Goal: Task Accomplishment & Management: Manage account settings

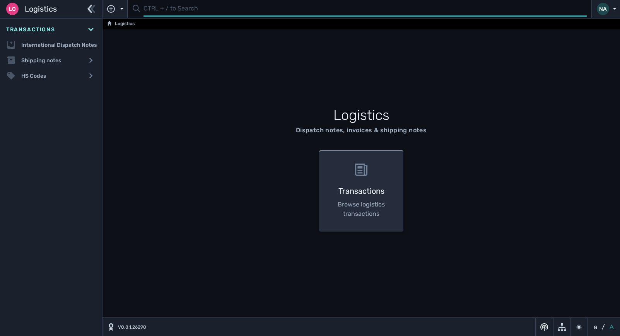
click at [163, 11] on input "text" at bounding box center [365, 9] width 443 height 15
click at [178, 11] on input "text" at bounding box center [365, 9] width 443 height 15
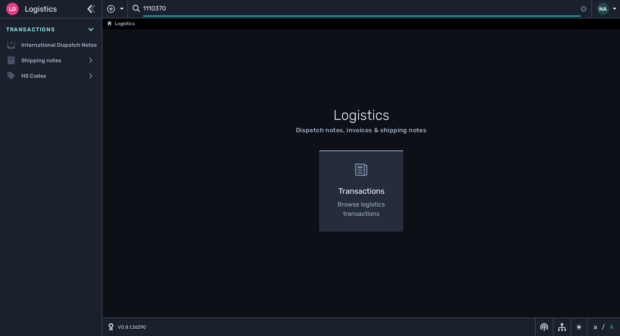
type input "1110370"
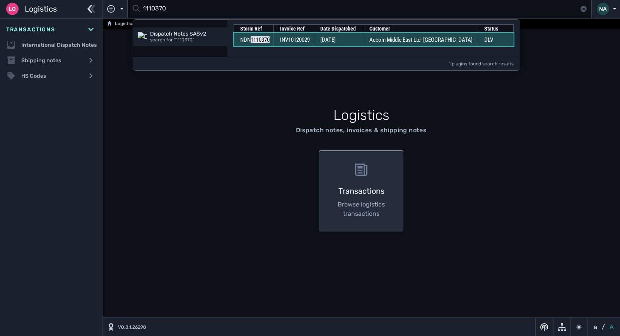
click at [336, 42] on span "[DATE]" at bounding box center [327, 39] width 15 height 7
click at [336, 42] on span "09 Oct 2025" at bounding box center [327, 39] width 15 height 7
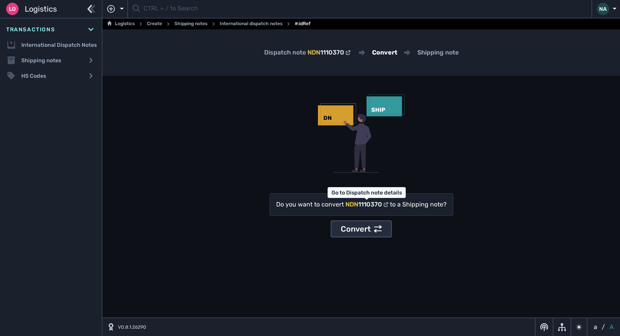
click at [362, 228] on div "Convert" at bounding box center [361, 229] width 41 height 12
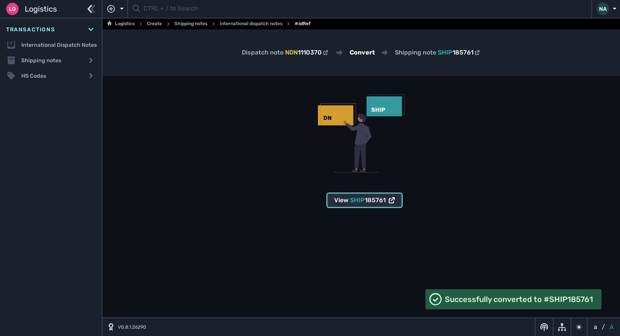
click at [368, 202] on span "185761" at bounding box center [375, 200] width 21 height 7
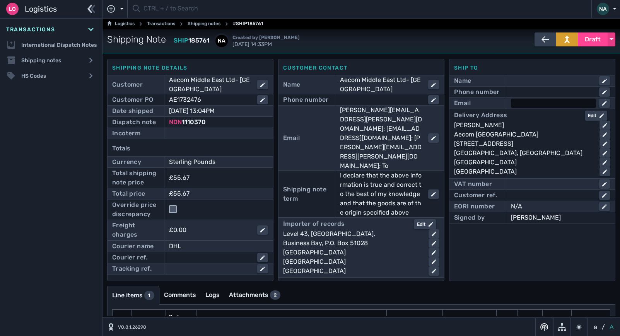
click at [544, 101] on div at bounding box center [553, 103] width 85 height 9
type input "mea_procurement@aecom.com"
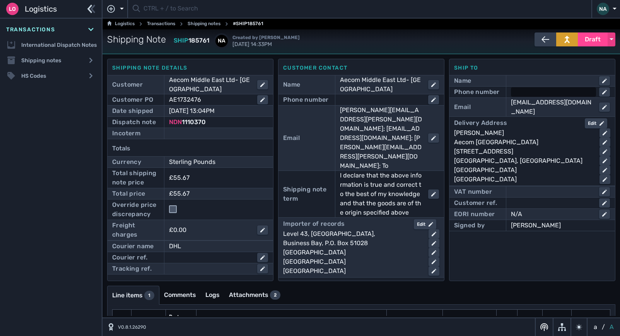
click at [523, 90] on div at bounding box center [553, 91] width 85 height 9
type input "97144391000"
click at [535, 125] on div "Delivery Address Edit" at bounding box center [532, 123] width 156 height 10
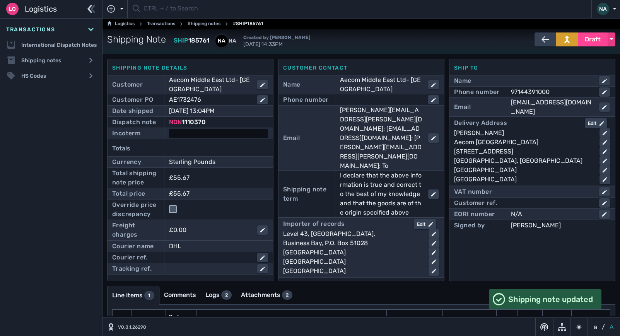
click at [204, 134] on div at bounding box center [218, 133] width 99 height 9
click at [204, 134] on select "- Ex Works - EXW Free Carrier - FCA Carriage Paid To - CPT Carriage Insurance P…" at bounding box center [226, 134] width 112 height 10
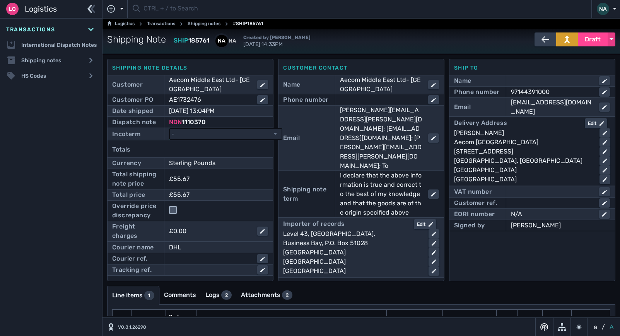
select select "[object Object]"
click at [170, 129] on select "- Ex Works - EXW Free Carrier - FCA Carriage Paid To - CPT Carriage Insurance P…" at bounding box center [226, 134] width 112 height 10
click at [587, 38] on span "Draft" at bounding box center [593, 39] width 16 height 9
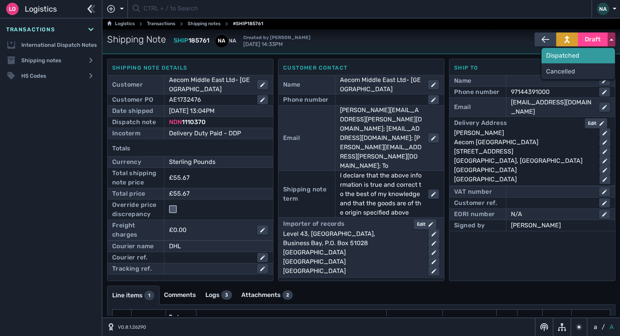
click at [553, 59] on div "Dispatched" at bounding box center [579, 55] width 74 height 15
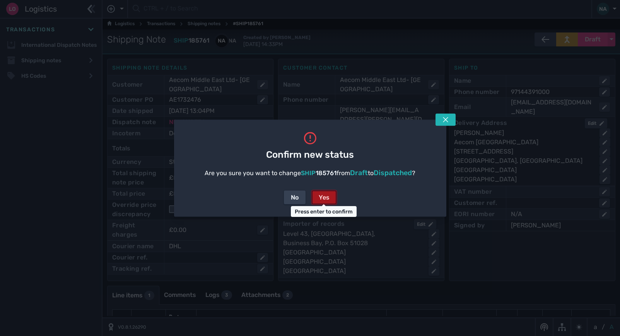
click at [320, 195] on div "Yes" at bounding box center [324, 197] width 11 height 9
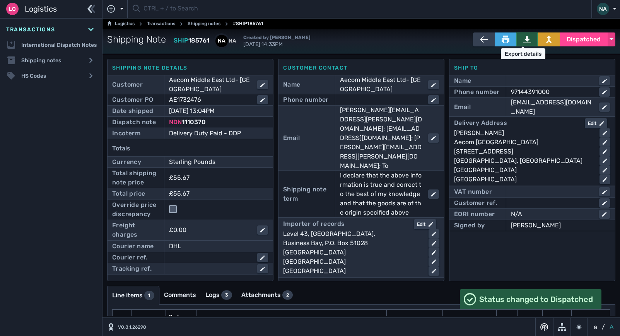
click at [526, 39] on icon at bounding box center [527, 40] width 8 height 8
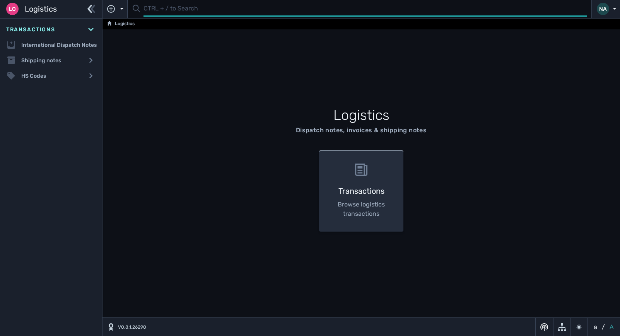
click at [161, 9] on input "text" at bounding box center [365, 9] width 443 height 15
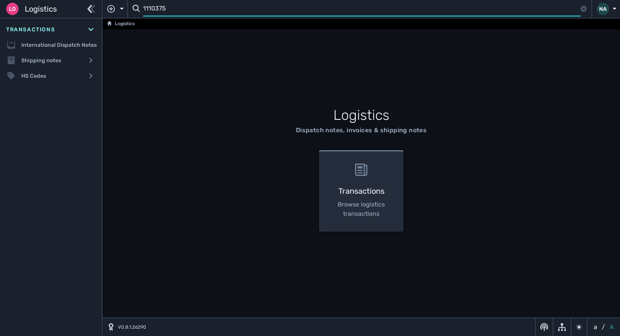
type input "1110375"
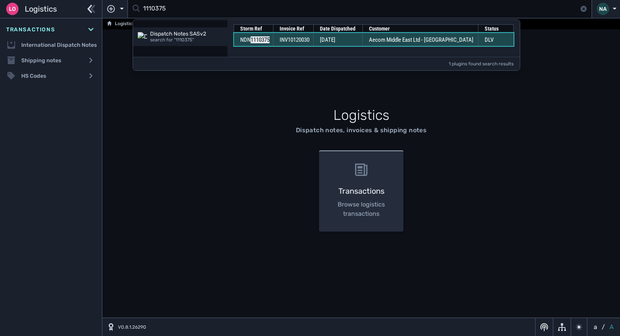
click at [379, 39] on td "Aecom Middle East Ltd - [GEOGRAPHIC_DATA]" at bounding box center [420, 39] width 116 height 13
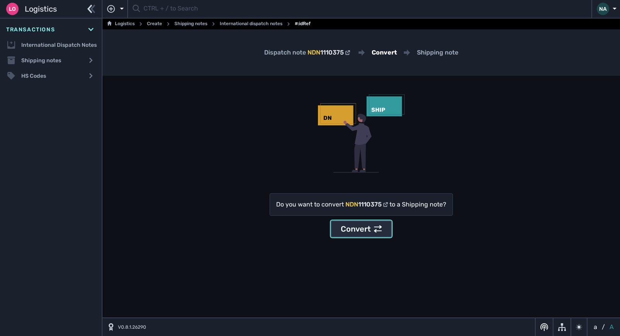
click at [365, 228] on div "Convert" at bounding box center [361, 229] width 41 height 12
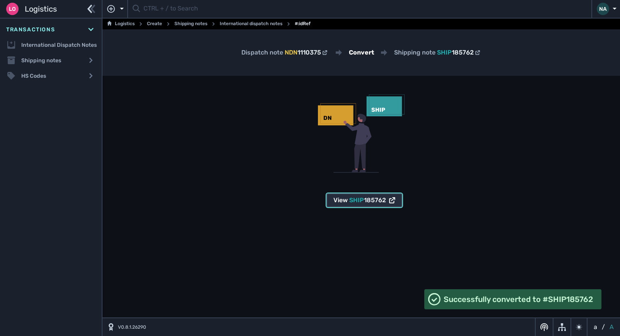
click at [360, 201] on span "SHIP" at bounding box center [356, 200] width 15 height 7
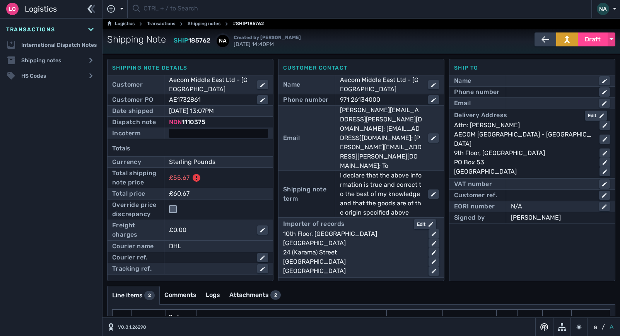
click at [204, 133] on div at bounding box center [218, 133] width 99 height 9
click at [204, 133] on select "- Ex Works - EXW Free Carrier - FCA Carriage Paid To - CPT Carriage Insurance P…" at bounding box center [226, 134] width 112 height 10
select select "[object Object]"
click at [170, 129] on select "- Ex Works - EXW Free Carrier - FCA Carriage Paid To - CPT Carriage Insurance P…" at bounding box center [226, 134] width 112 height 10
click at [522, 103] on div at bounding box center [553, 103] width 85 height 9
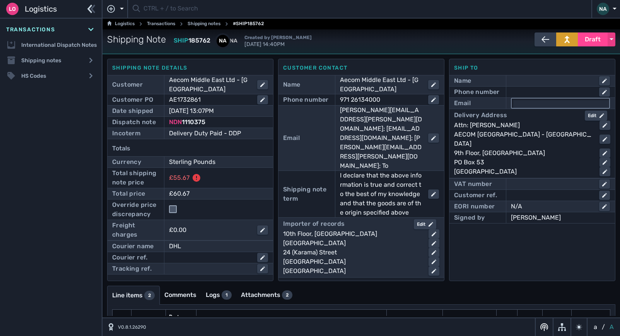
click at [524, 104] on input "text" at bounding box center [560, 103] width 97 height 9
type input "[EMAIL_ADDRESS][DOMAIN_NAME]"
click at [525, 92] on div at bounding box center [553, 91] width 85 height 9
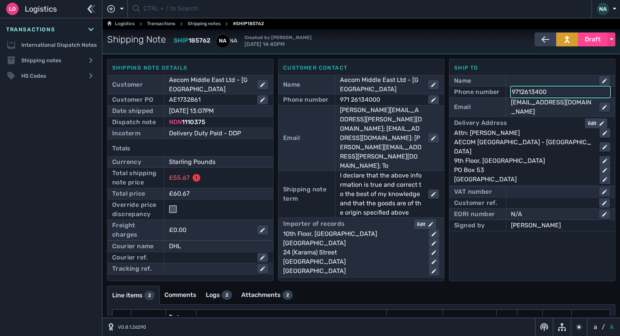
type input "97126134000"
click at [506, 249] on div "Ship to Name Phone number 97126134000 Email mea_procurement@aecom.com Delivery …" at bounding box center [532, 170] width 166 height 222
click at [174, 210] on input "checkbox" at bounding box center [173, 209] width 8 height 8
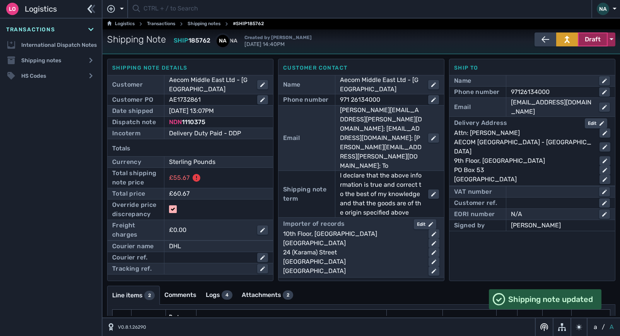
click at [590, 43] on span "Draft" at bounding box center [593, 39] width 16 height 9
click at [564, 56] on div "Dispatched" at bounding box center [579, 55] width 74 height 15
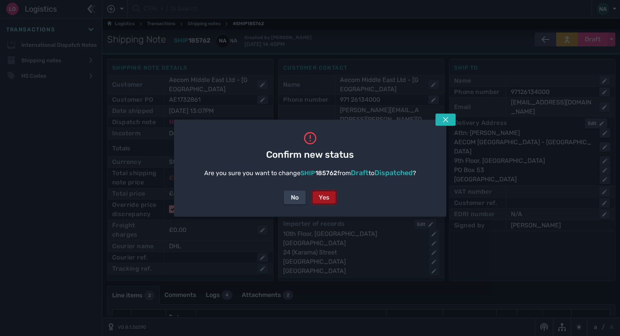
click at [325, 198] on div "Yes" at bounding box center [324, 197] width 11 height 9
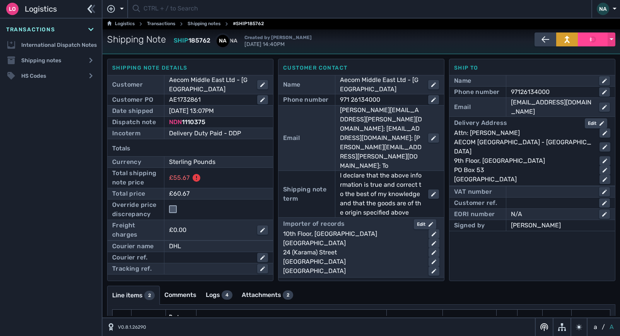
checkbox input "false"
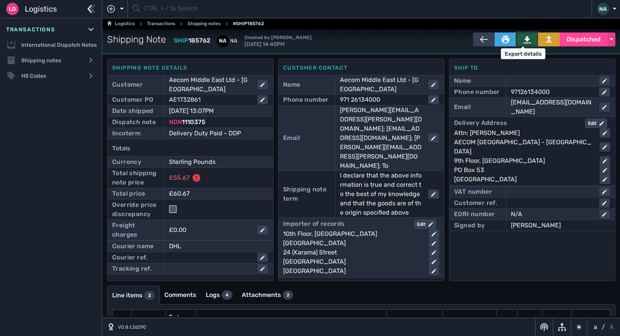
click at [527, 43] on icon at bounding box center [527, 39] width 8 height 7
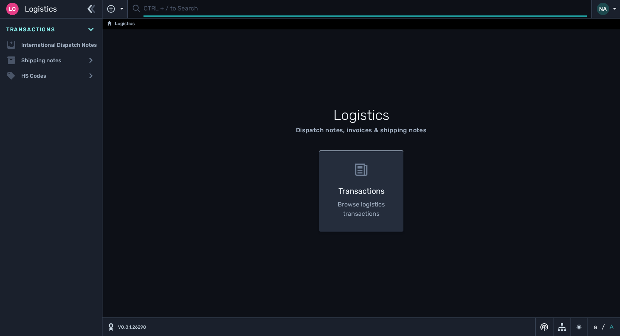
click at [178, 12] on input "text" at bounding box center [365, 9] width 443 height 15
type input "1110366"
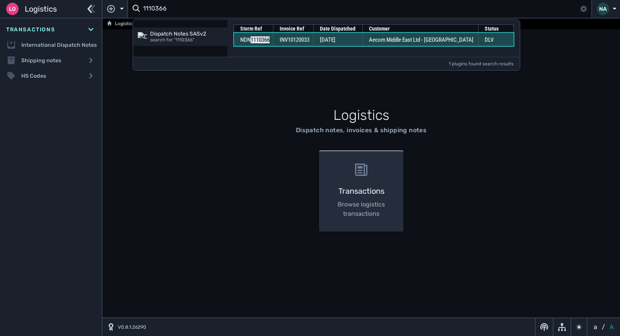
click at [309, 41] on span "INV10120033" at bounding box center [295, 39] width 30 height 7
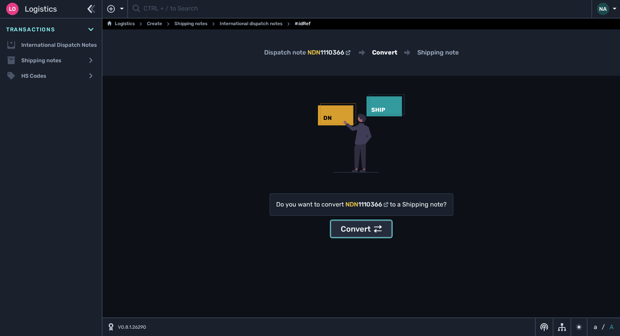
click at [359, 226] on div "Convert" at bounding box center [361, 229] width 41 height 12
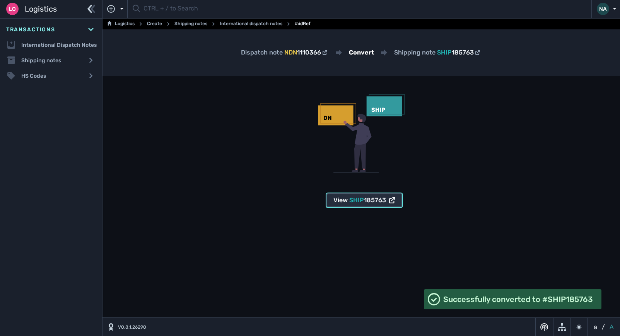
click at [349, 201] on div "View SHIP 185763" at bounding box center [364, 200] width 62 height 9
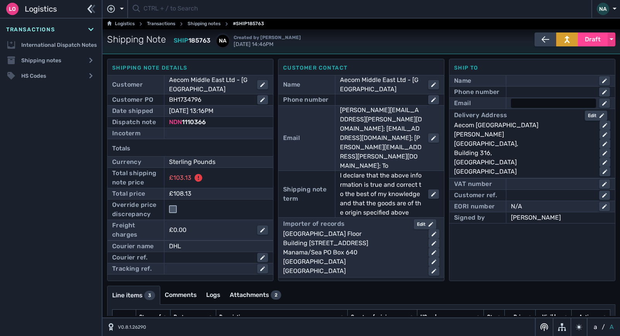
click at [525, 102] on div at bounding box center [553, 103] width 85 height 9
type input "[EMAIL_ADDRESS][DOMAIN_NAME]"
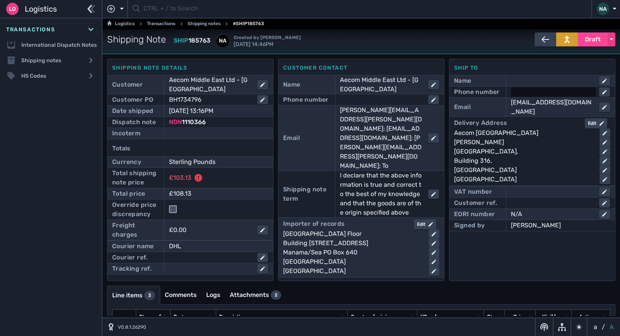
click at [526, 93] on div at bounding box center [553, 91] width 85 height 9
type input "97317588796"
click at [541, 154] on div "[GEOGRAPHIC_DATA]," at bounding box center [523, 151] width 139 height 9
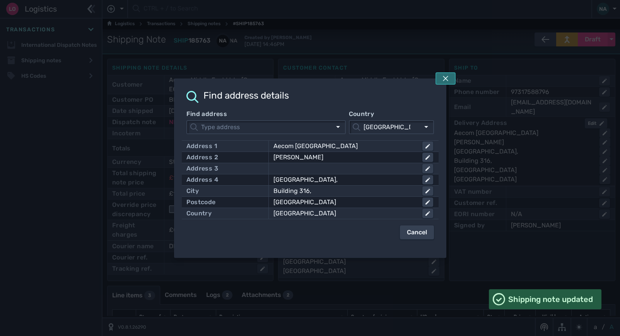
click at [448, 79] on icon at bounding box center [446, 78] width 6 height 6
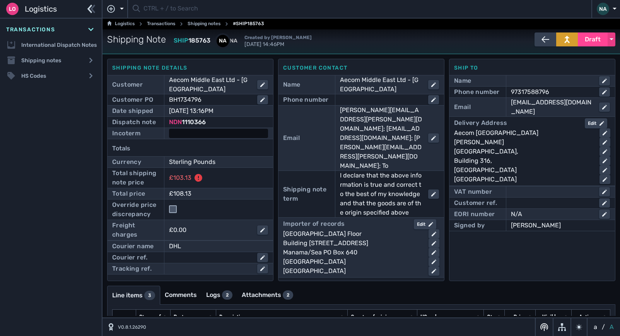
click at [226, 133] on div at bounding box center [218, 133] width 99 height 9
click at [226, 133] on select "- Ex Works - EXW Free Carrier - FCA Carriage Paid To - CPT Carriage Insurance P…" at bounding box center [226, 134] width 112 height 10
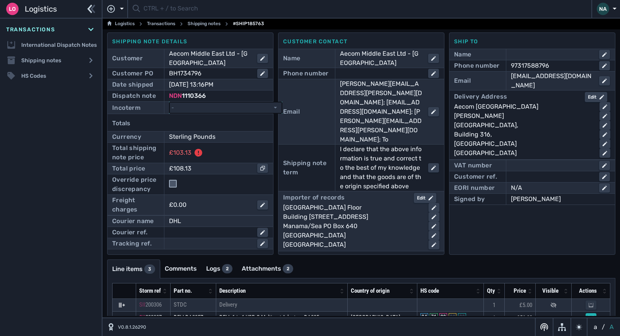
scroll to position [39, 0]
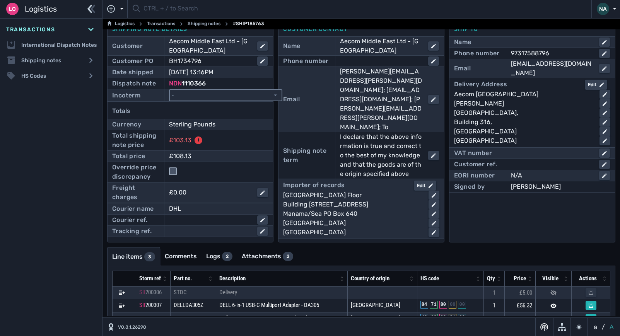
click at [222, 94] on select "- Ex Works - EXW Free Carrier - FCA Carriage Paid To - CPT Carriage Insurance P…" at bounding box center [226, 95] width 112 height 10
select select "[object Object]"
click at [170, 90] on select "- Ex Works - EXW Free Carrier - FCA Carriage Paid To - CPT Carriage Insurance P…" at bounding box center [226, 95] width 112 height 10
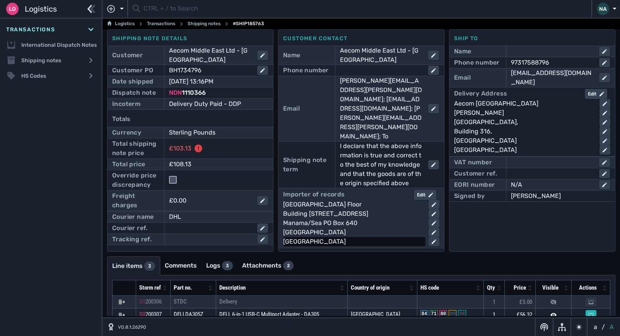
scroll to position [16, 0]
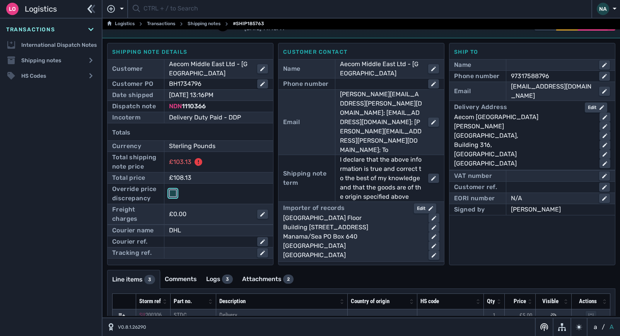
click at [172, 193] on input "checkbox" at bounding box center [173, 194] width 8 height 8
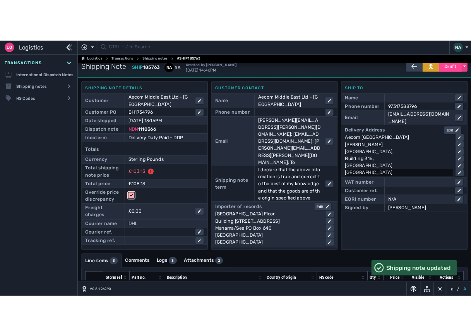
scroll to position [0, 0]
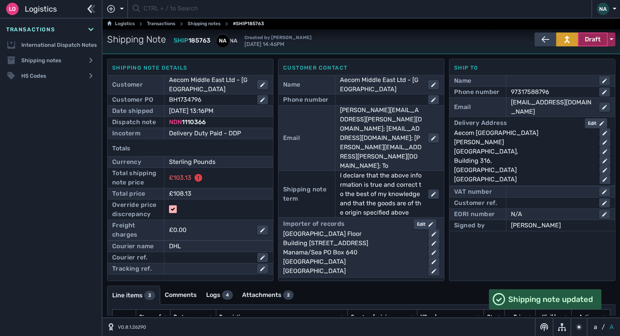
click at [593, 40] on span "Draft" at bounding box center [593, 39] width 16 height 9
click at [558, 54] on div "Dispatched" at bounding box center [579, 55] width 74 height 15
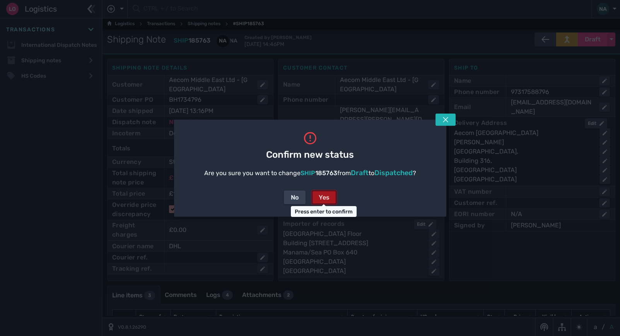
click at [325, 199] on div "Yes" at bounding box center [324, 197] width 11 height 9
checkbox input "false"
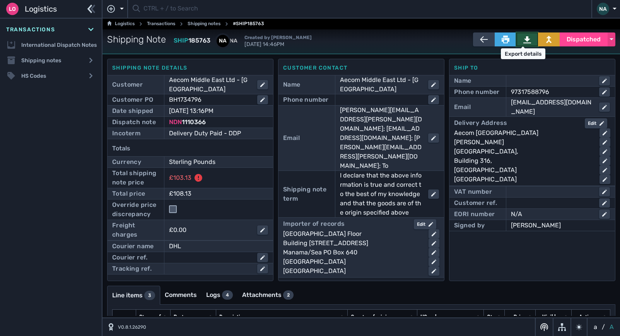
click at [523, 43] on icon at bounding box center [527, 39] width 8 height 7
